Goal: Information Seeking & Learning: Learn about a topic

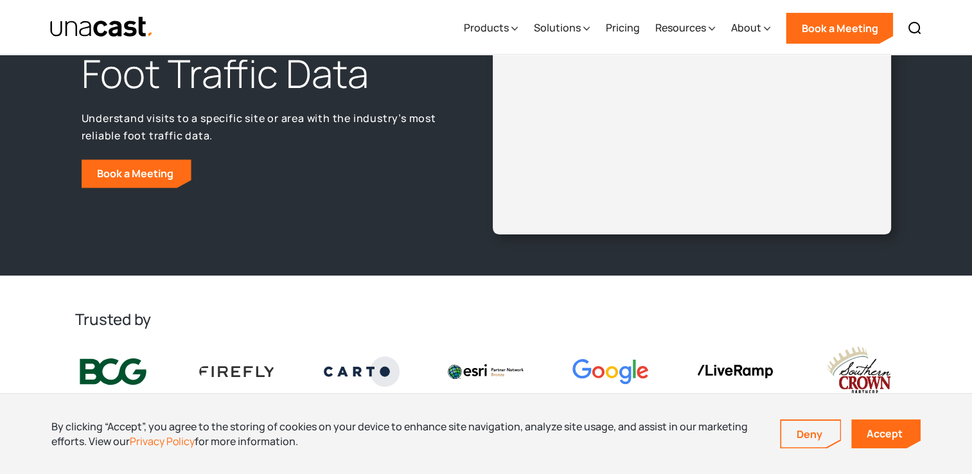
scroll to position [128, 0]
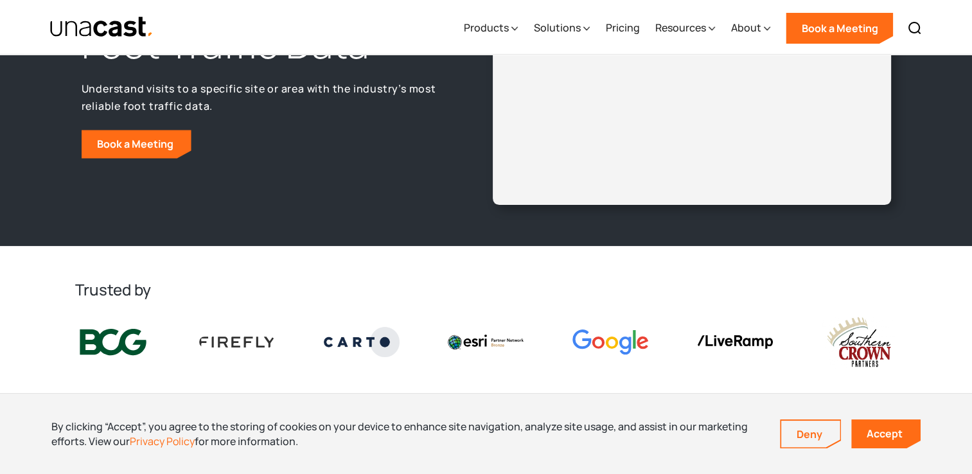
click at [286, 128] on div "Foot Traffic Data Understand visits to a specific site or area with the industr…" at bounding box center [280, 88] width 411 height 139
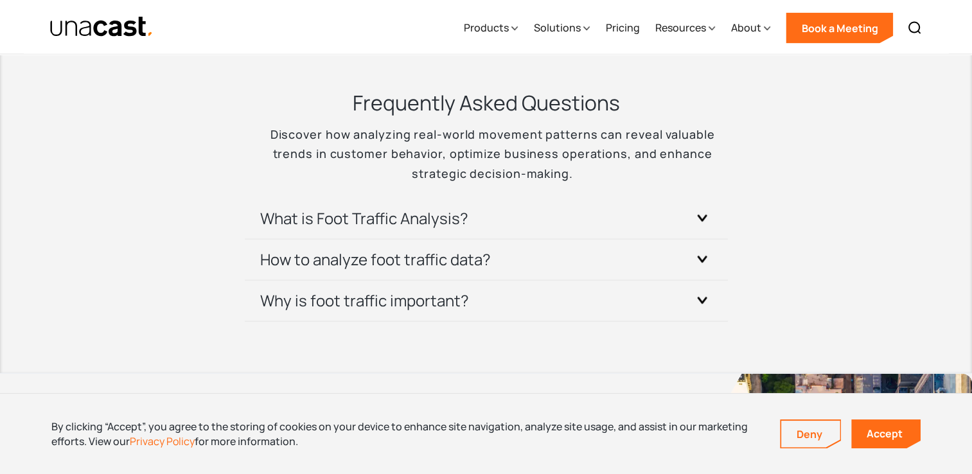
scroll to position [2826, 0]
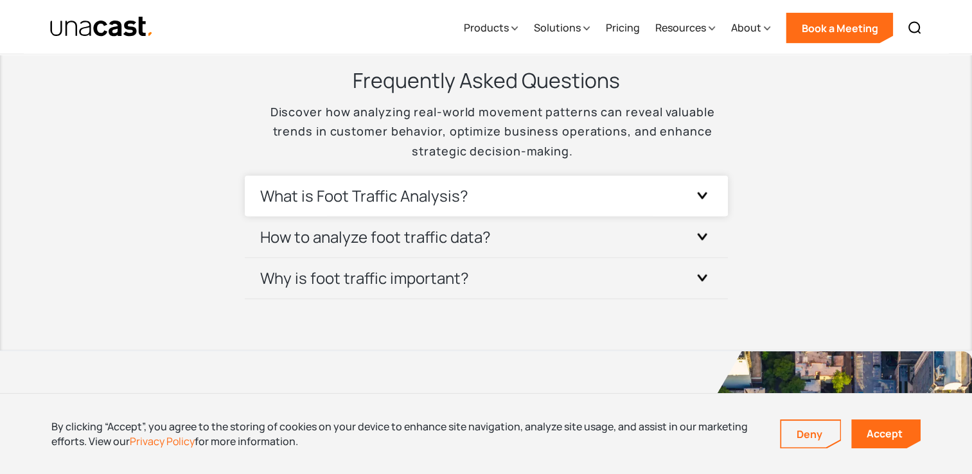
click at [322, 194] on h3 "What is Foot Traffic Analysis?" at bounding box center [364, 196] width 208 height 21
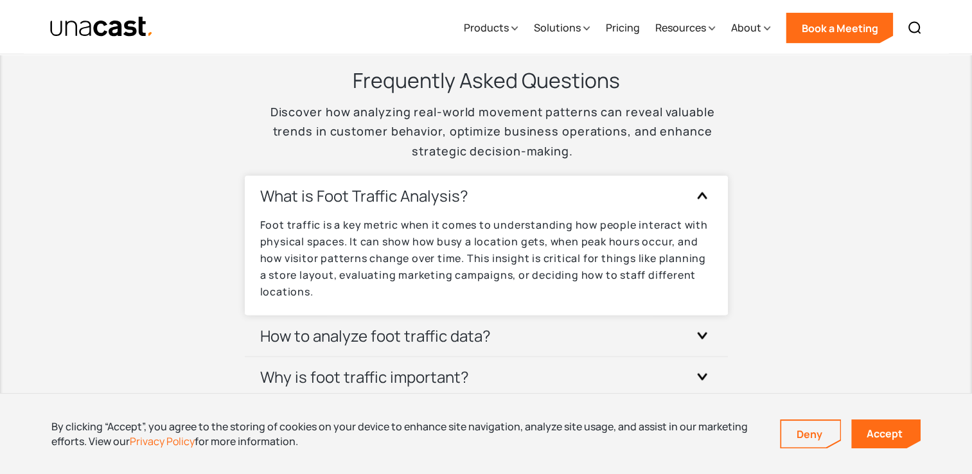
click at [322, 194] on h3 "What is Foot Traffic Analysis?" at bounding box center [364, 196] width 208 height 21
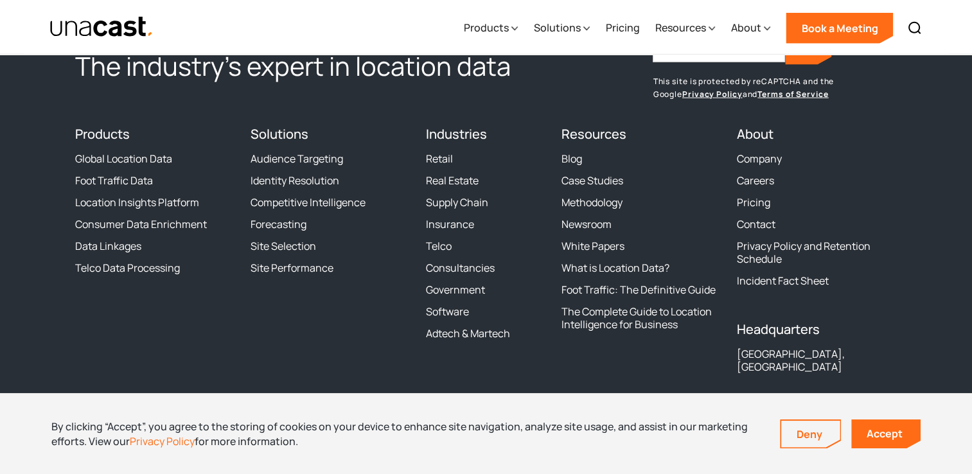
scroll to position [3610, 0]
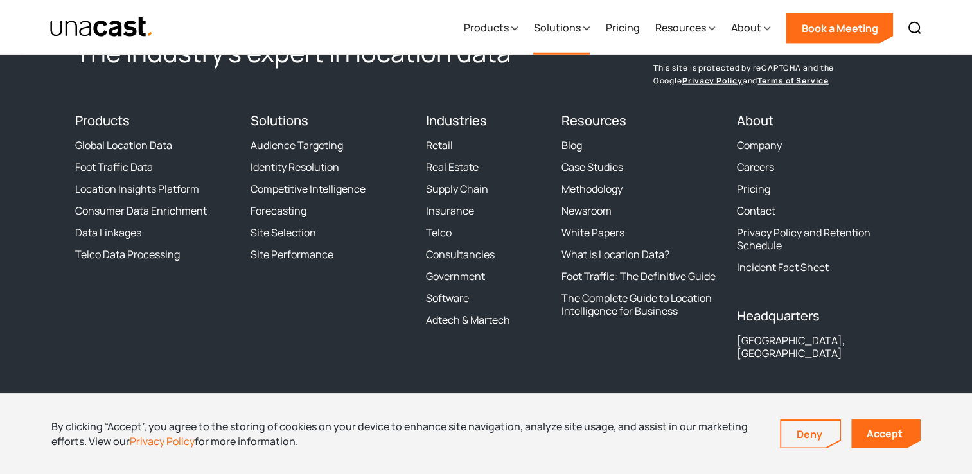
click at [570, 28] on div "Solutions" at bounding box center [556, 27] width 47 height 15
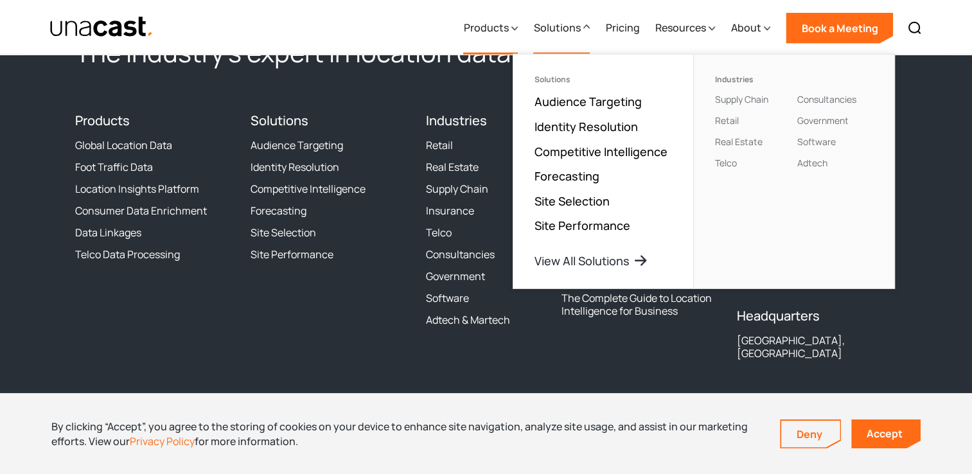
click at [489, 25] on div "Products" at bounding box center [485, 27] width 45 height 15
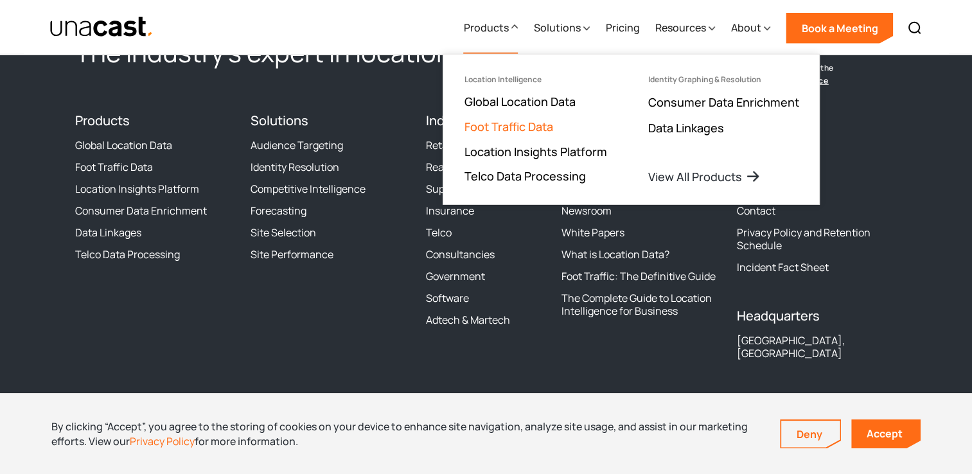
click at [479, 127] on link "Foot Traffic Data" at bounding box center [508, 126] width 89 height 15
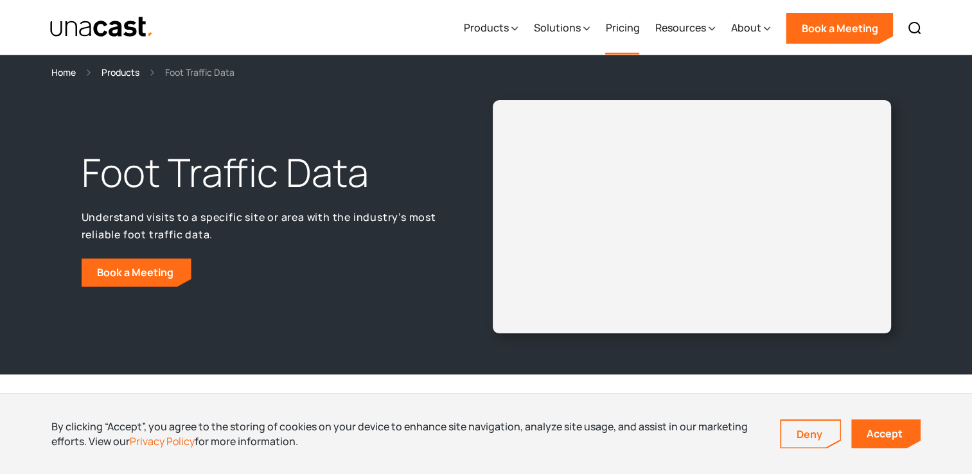
click at [623, 30] on link "Pricing" at bounding box center [622, 28] width 34 height 53
